Goal: Find specific page/section

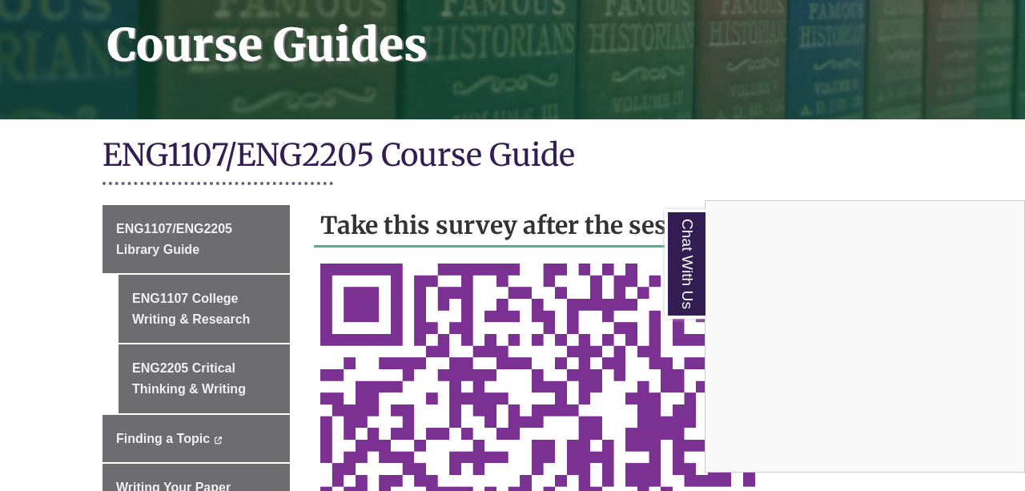
scroll to position [245, 0]
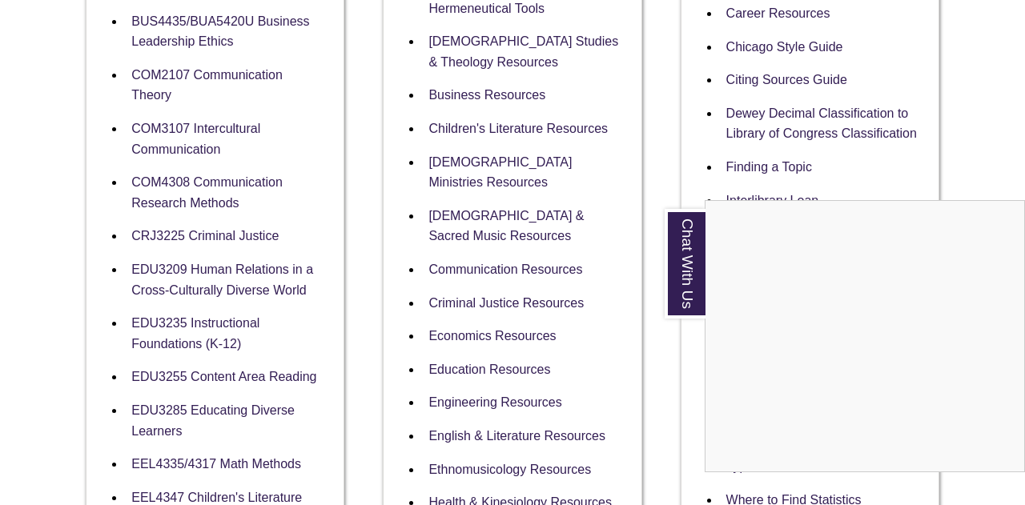
scroll to position [571, 0]
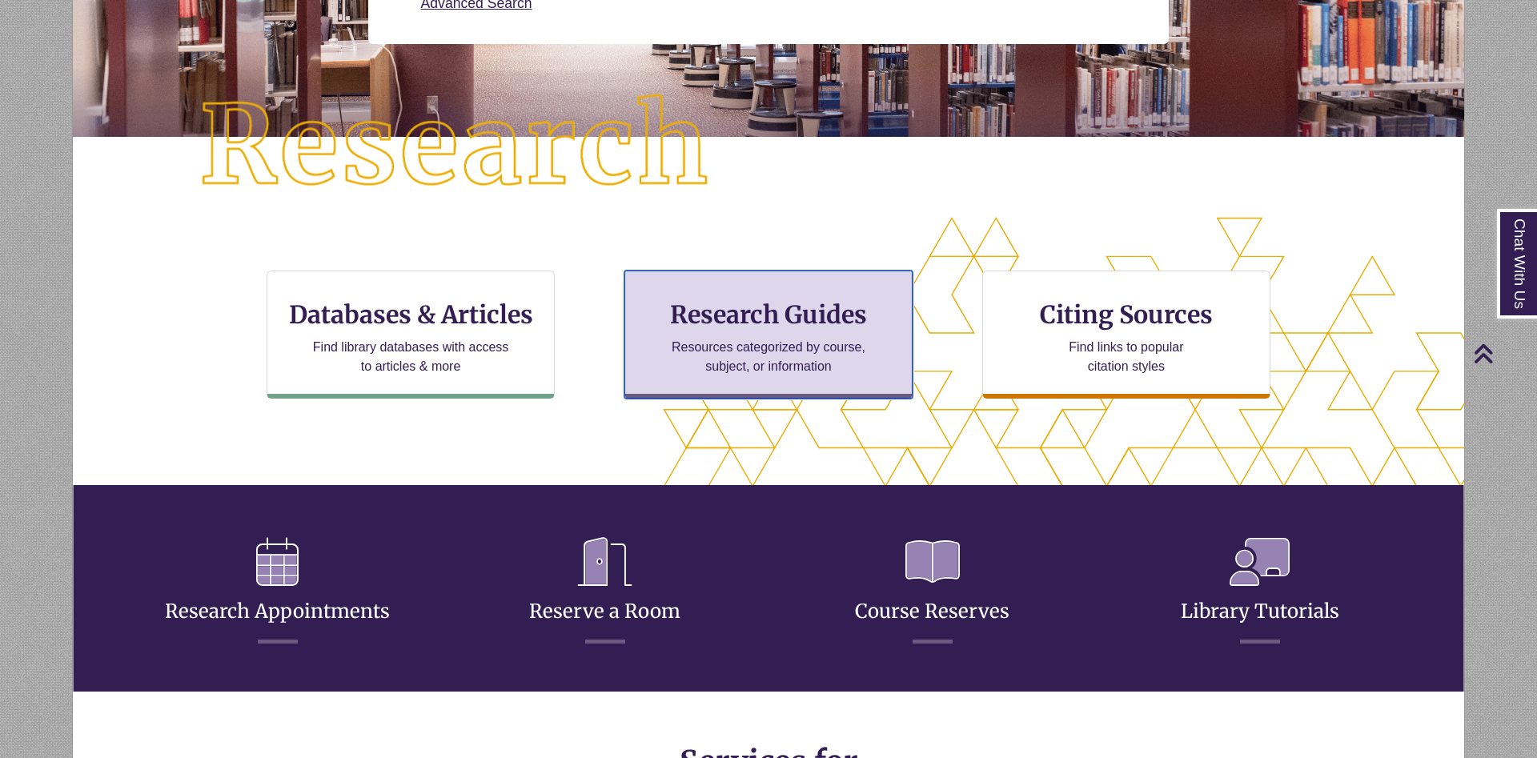
click at [764, 366] on p "Resources categorized by course, subject, or information" at bounding box center [768, 357] width 209 height 38
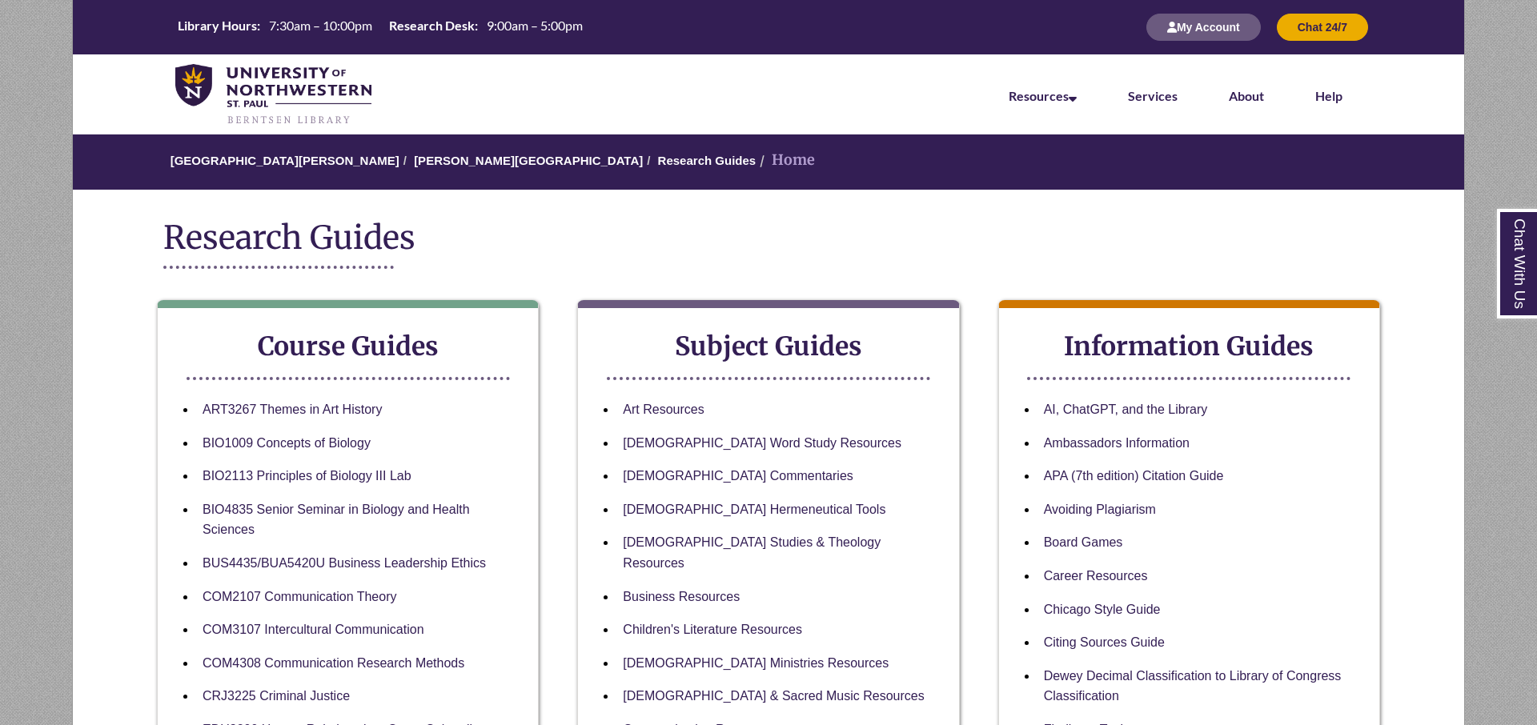
scroll to position [1430, 0]
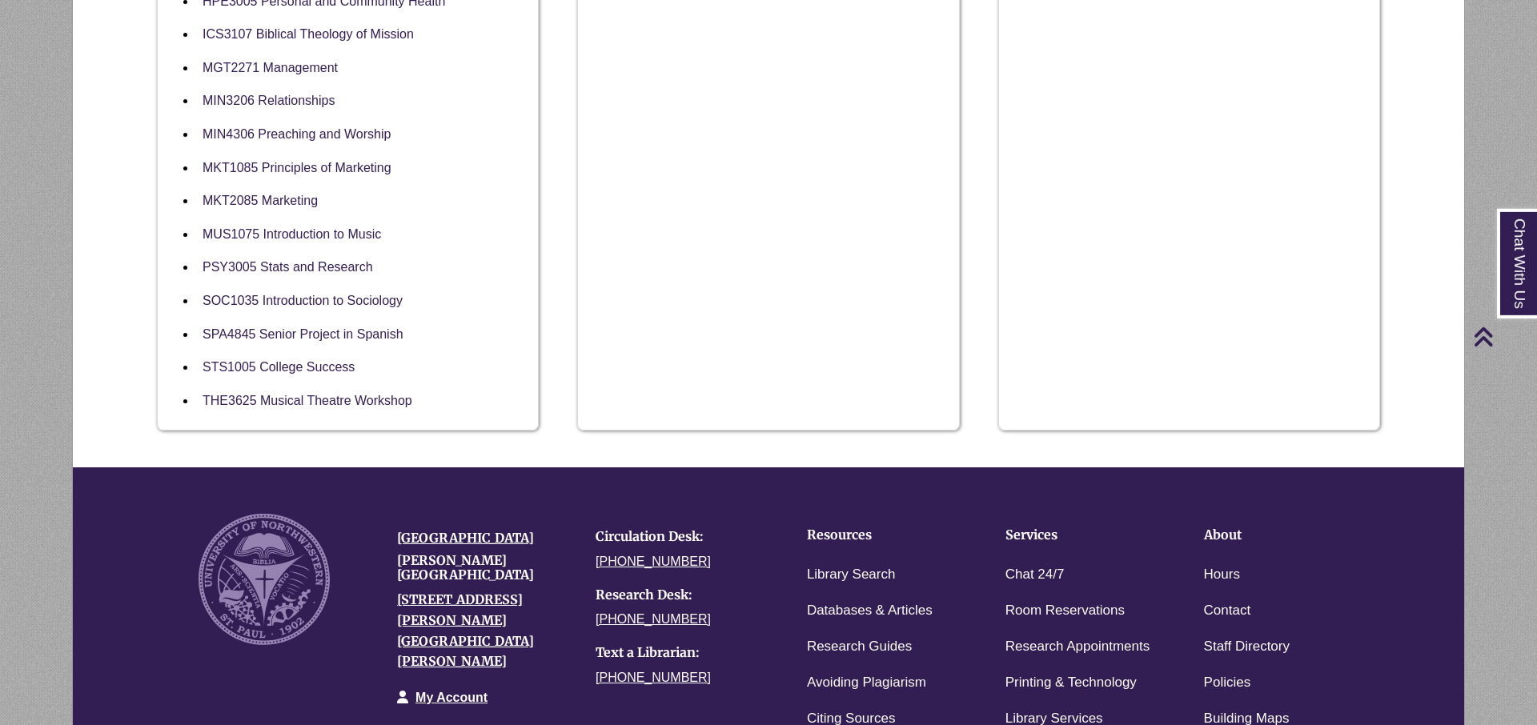
click at [264, 371] on li "STS1005 College Success" at bounding box center [360, 368] width 329 height 34
click at [267, 353] on li "STS1005 College Success" at bounding box center [360, 368] width 329 height 34
click at [268, 361] on link "STS1005 College Success" at bounding box center [279, 367] width 152 height 15
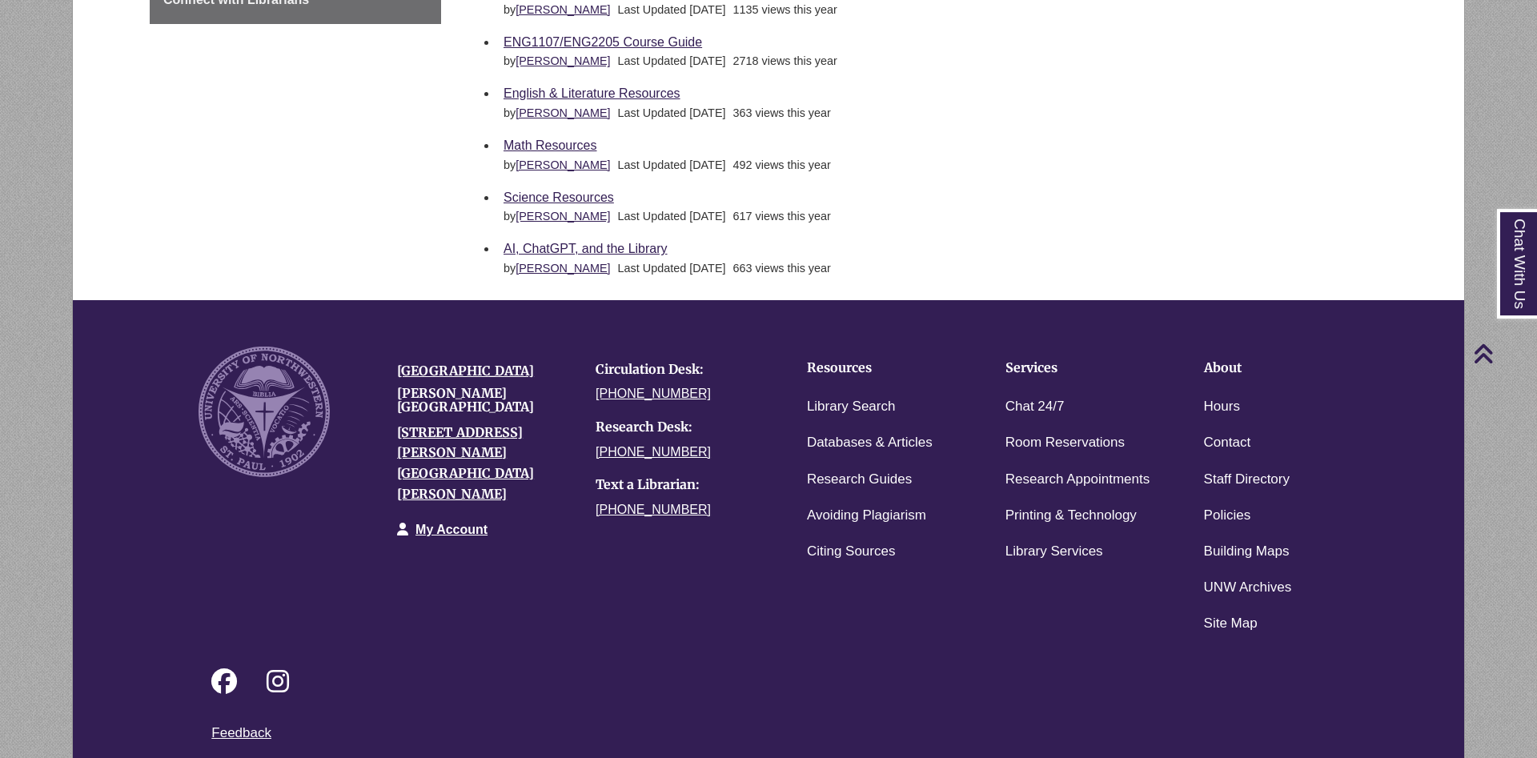
scroll to position [862, 0]
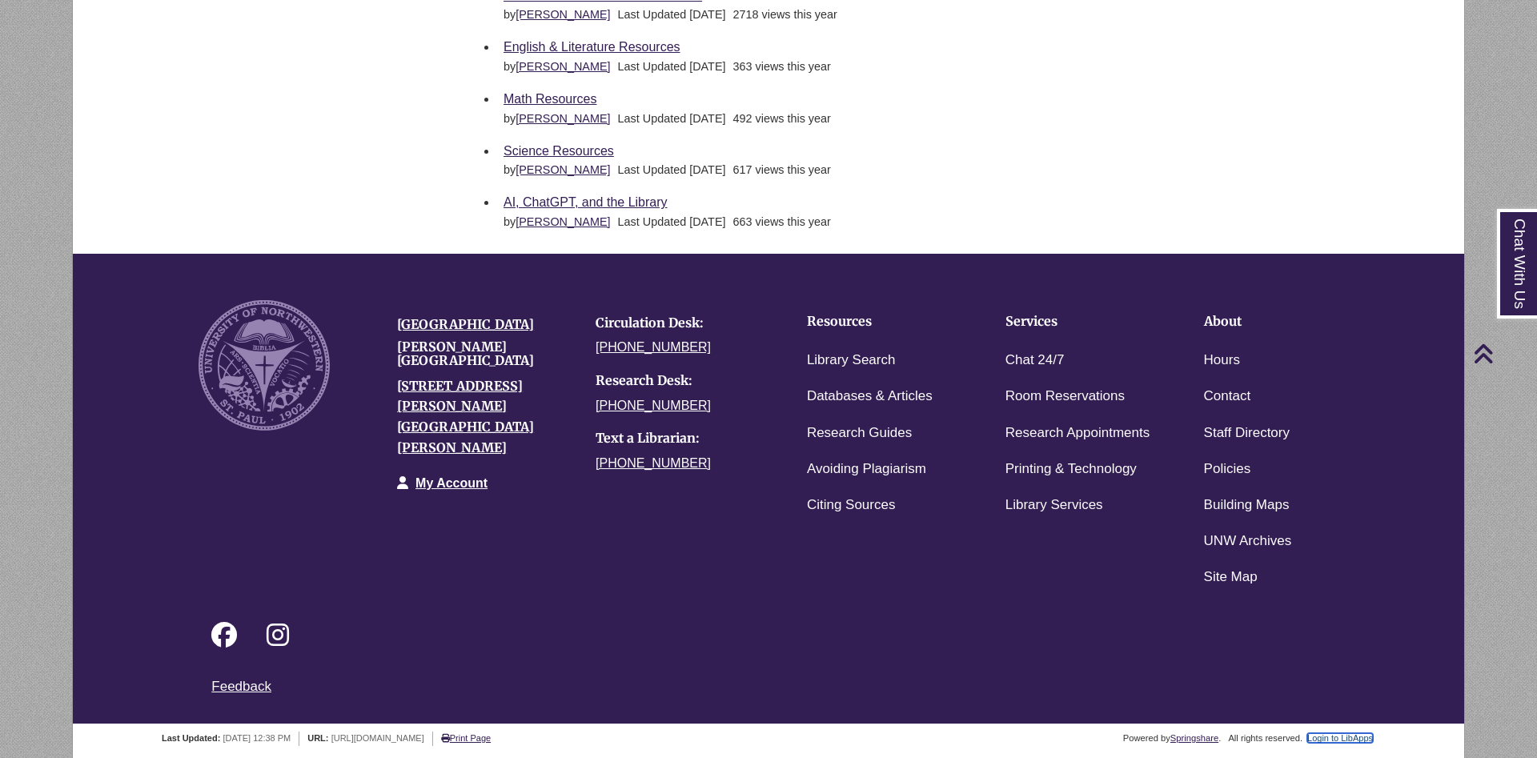
click at [1345, 740] on link "Login to LibApps" at bounding box center [1340, 738] width 66 height 10
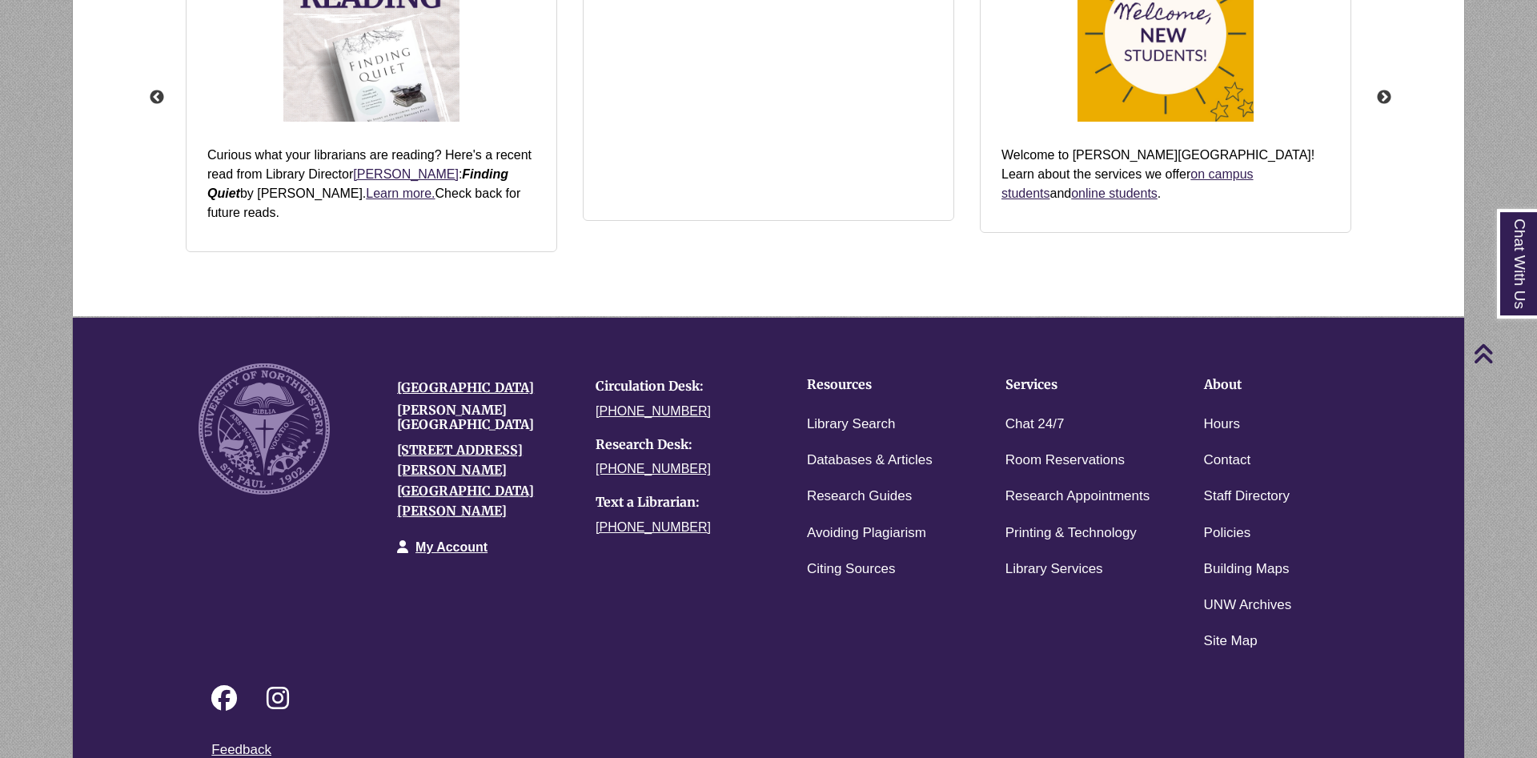
scroll to position [2079, 0]
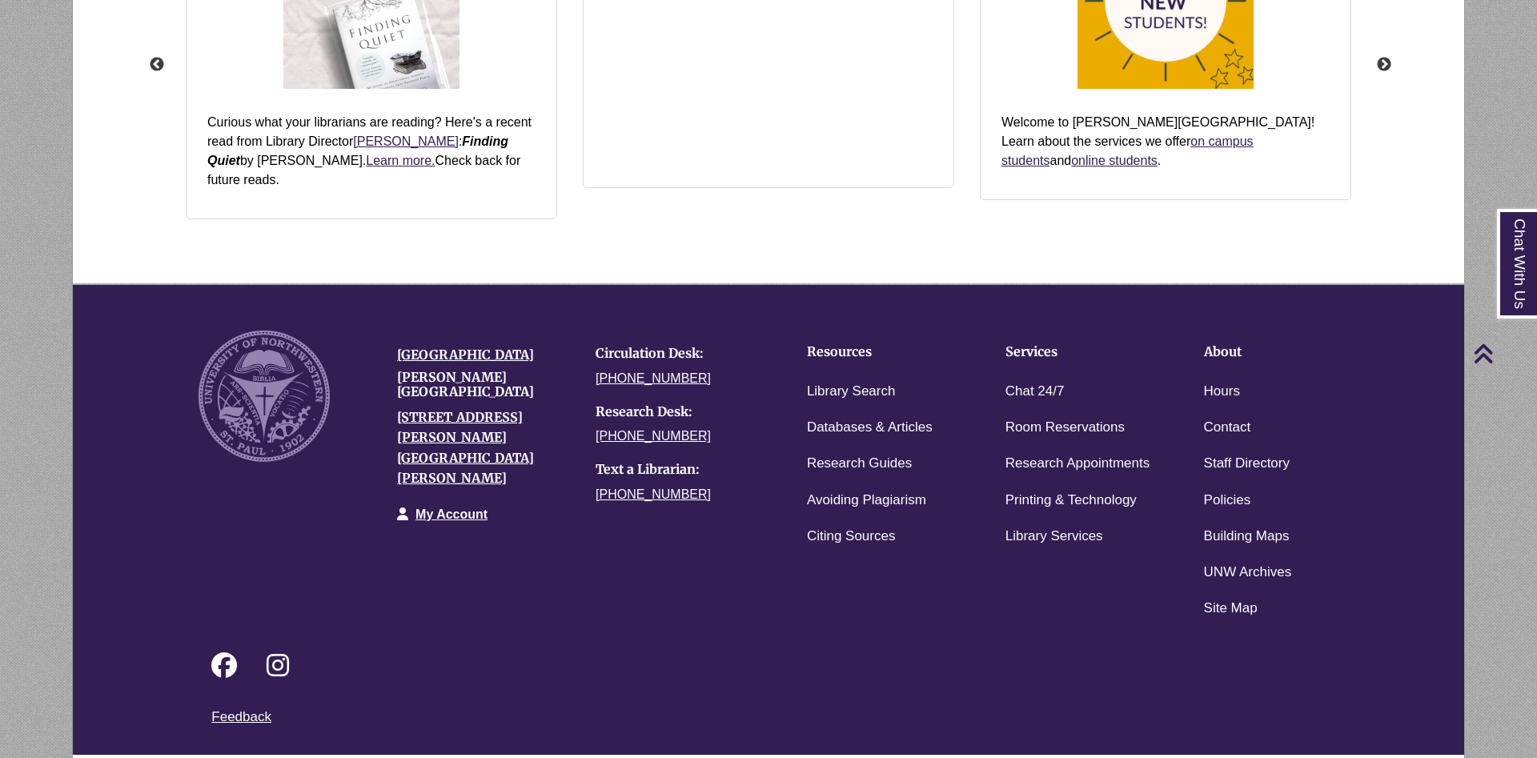
click at [1359, 757] on link "Login to LibApps" at bounding box center [1352, 765] width 66 height 10
